Goal: Information Seeking & Learning: Learn about a topic

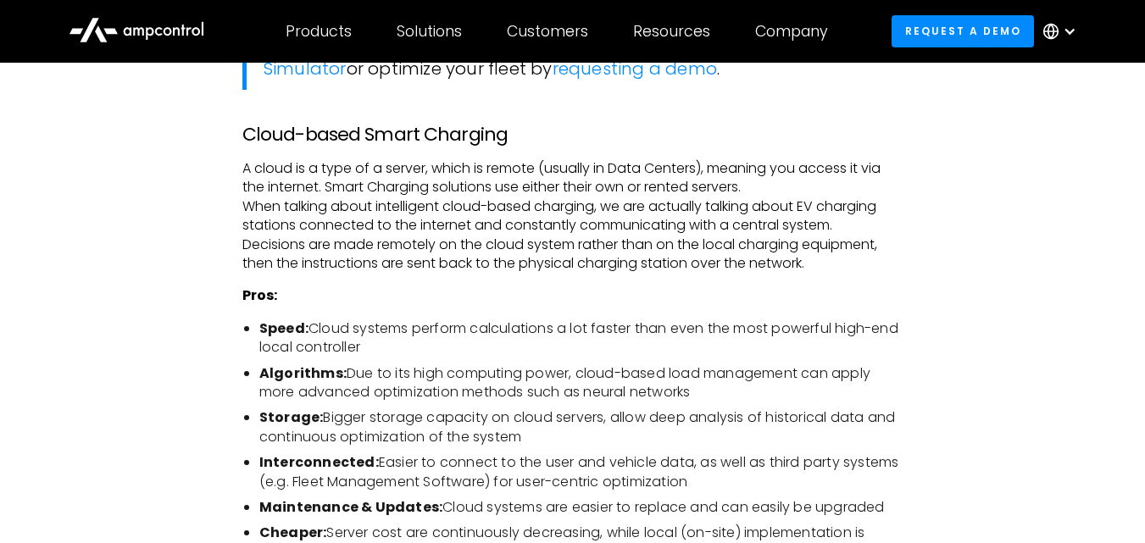
scroll to position [1322, 0]
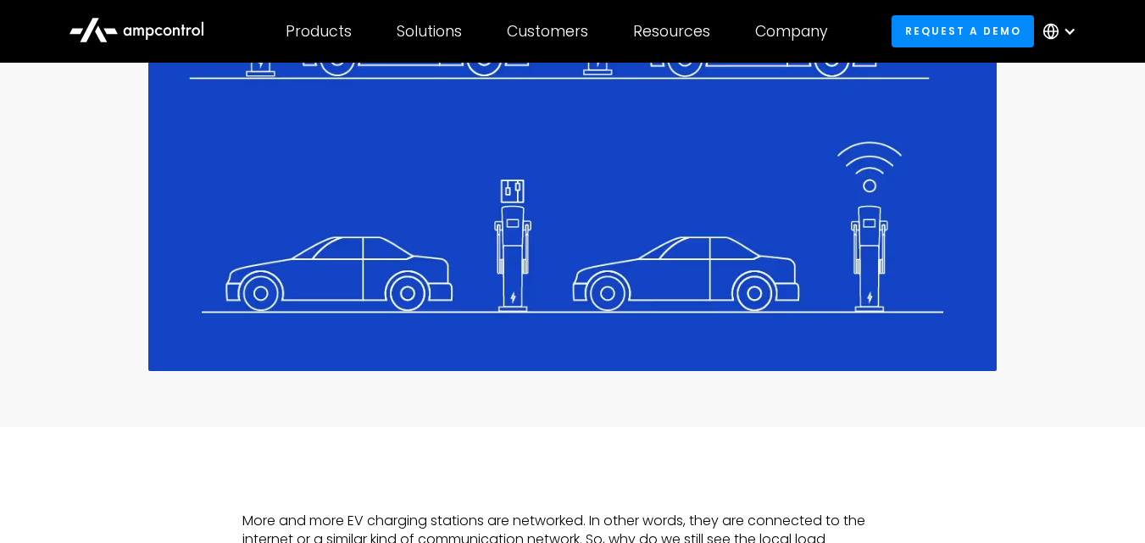
scroll to position [543, 0]
